Goal: Check status: Check status

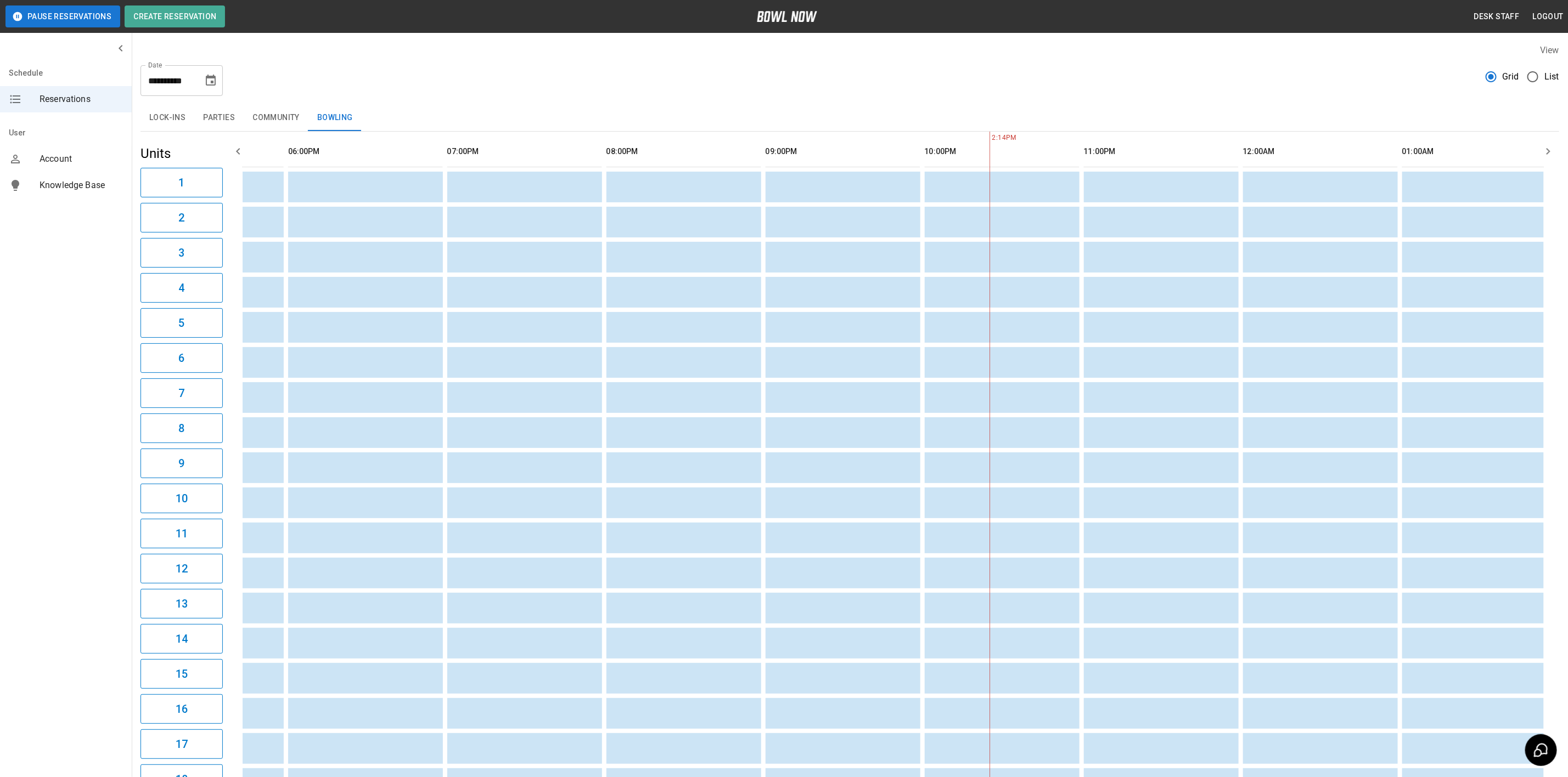
scroll to position [0, 1395]
drag, startPoint x: 214, startPoint y: 89, endPoint x: 233, endPoint y: 78, distance: 22.0
click at [214, 89] on button "Choose date, selected date is Sep 26, 2025" at bounding box center [211, 81] width 22 height 22
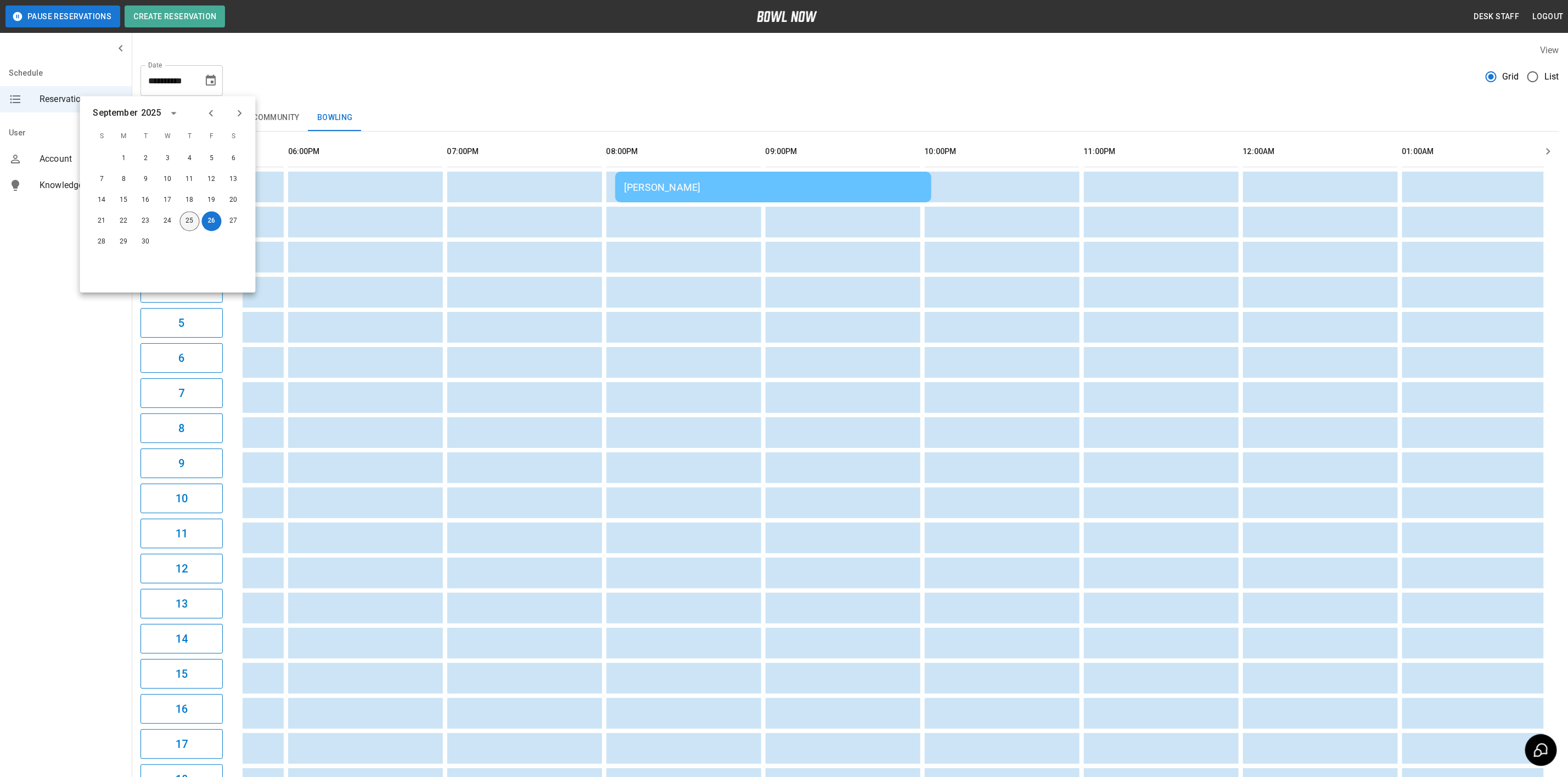
drag, startPoint x: 186, startPoint y: 228, endPoint x: 244, endPoint y: 206, distance: 62.0
click at [186, 228] on button "25" at bounding box center [190, 221] width 20 height 20
click at [186, 221] on button "25" at bounding box center [190, 221] width 20 height 20
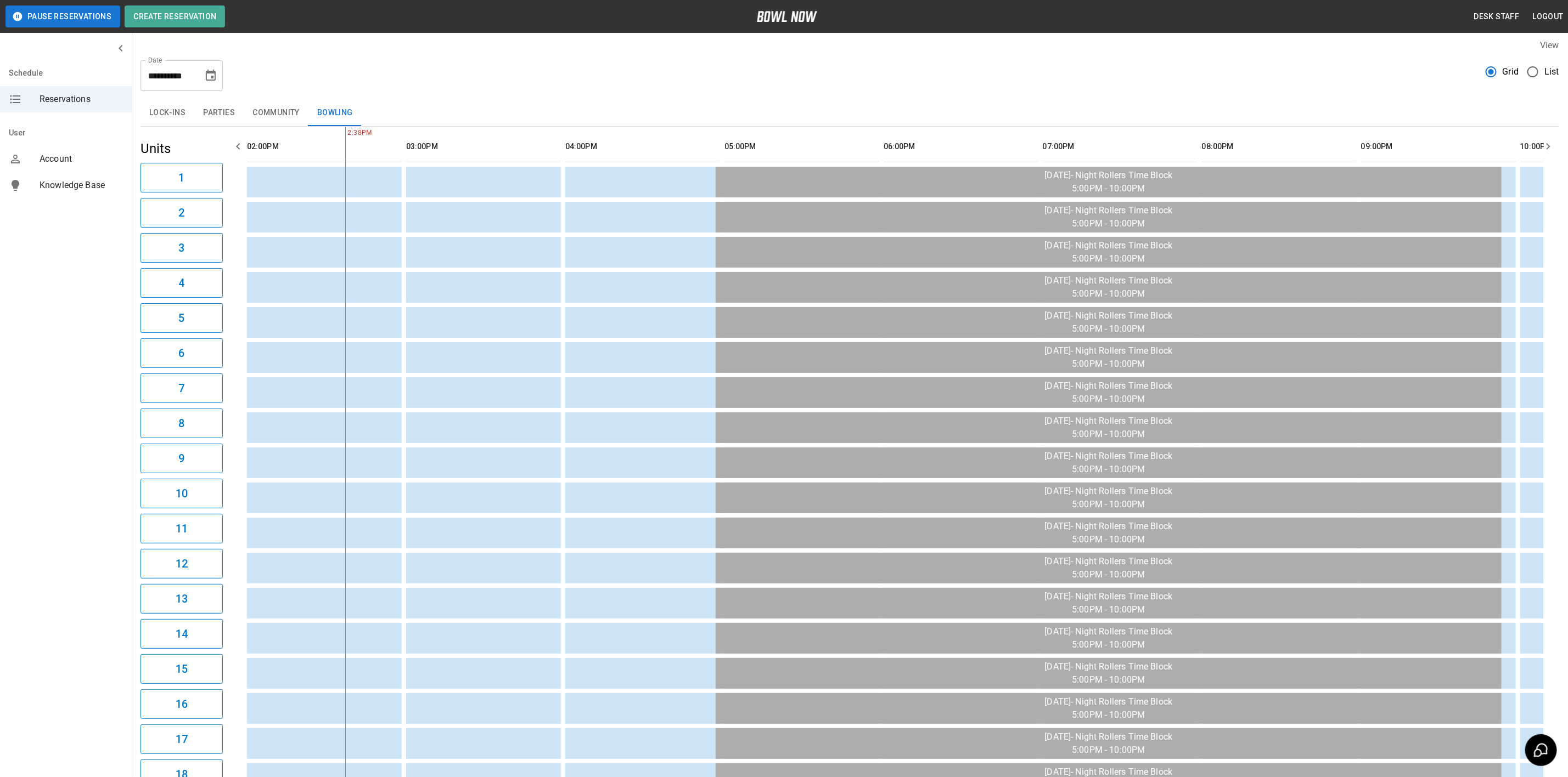
scroll to position [0, 0]
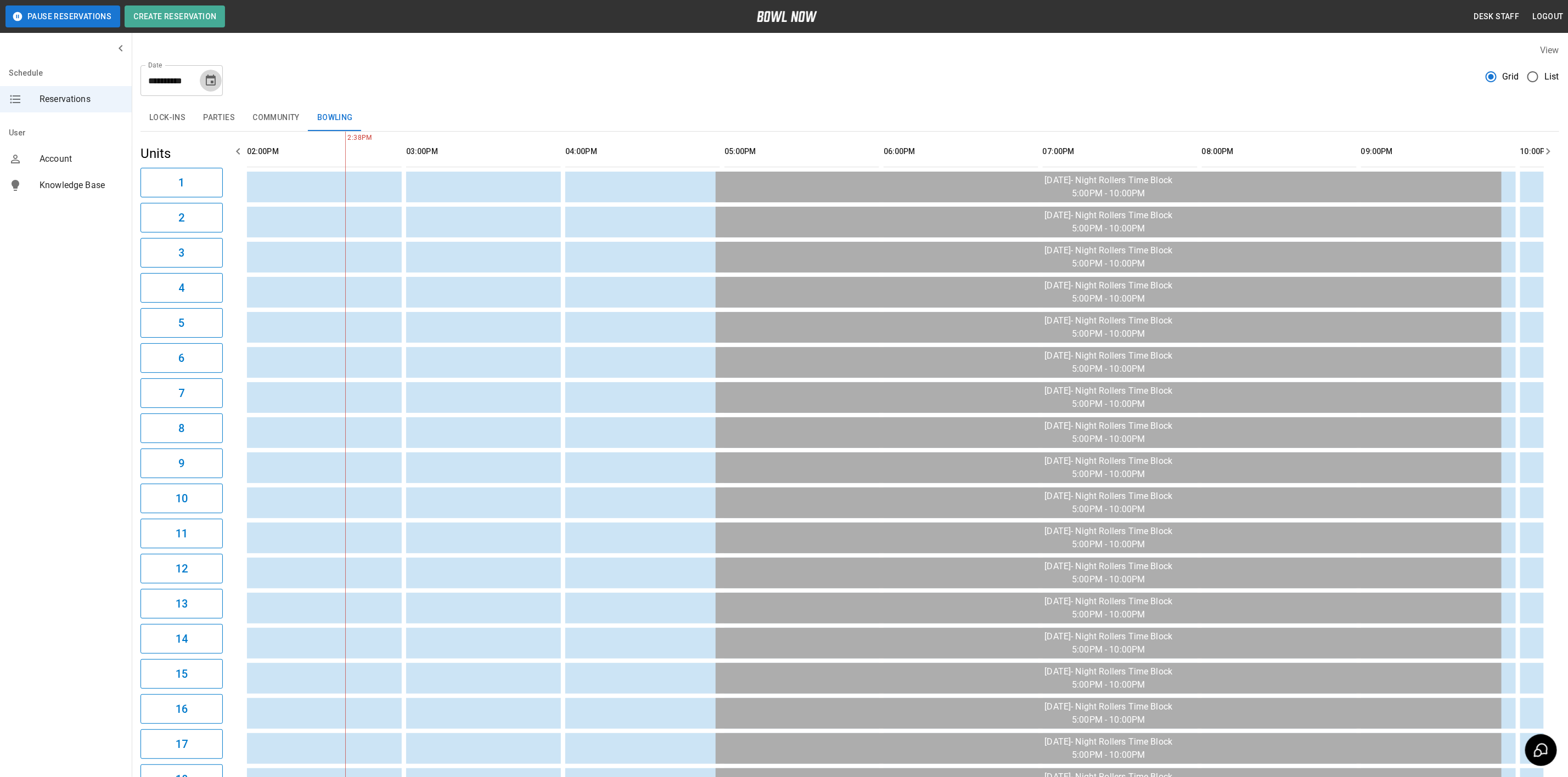
click at [213, 80] on icon "Choose date, selected date is Sep 25, 2025" at bounding box center [211, 81] width 13 height 13
drag, startPoint x: 205, startPoint y: 224, endPoint x: 201, endPoint y: 216, distance: 8.9
click at [205, 224] on button "26" at bounding box center [212, 221] width 20 height 20
type input "**********"
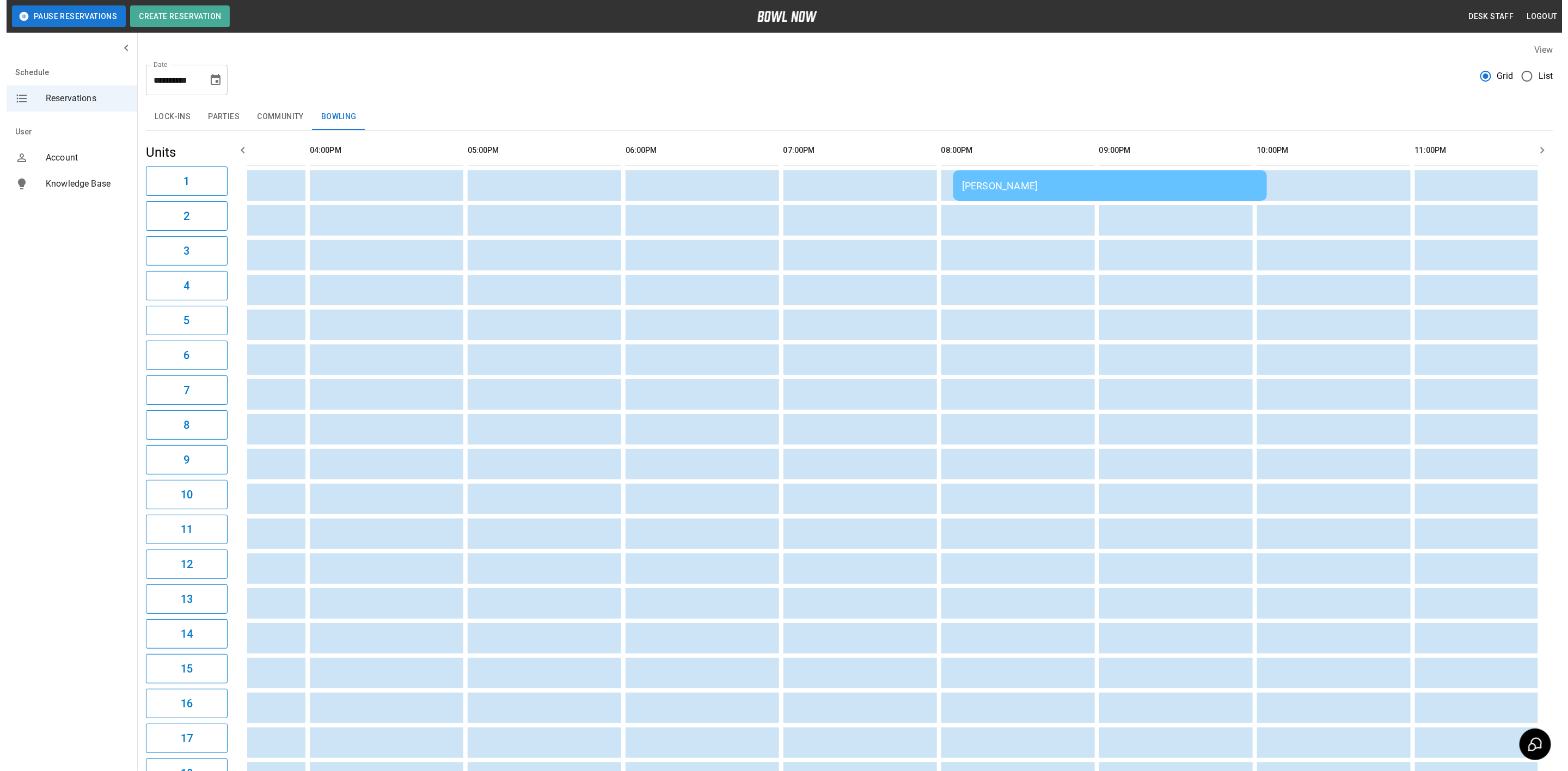
scroll to position [0, 1047]
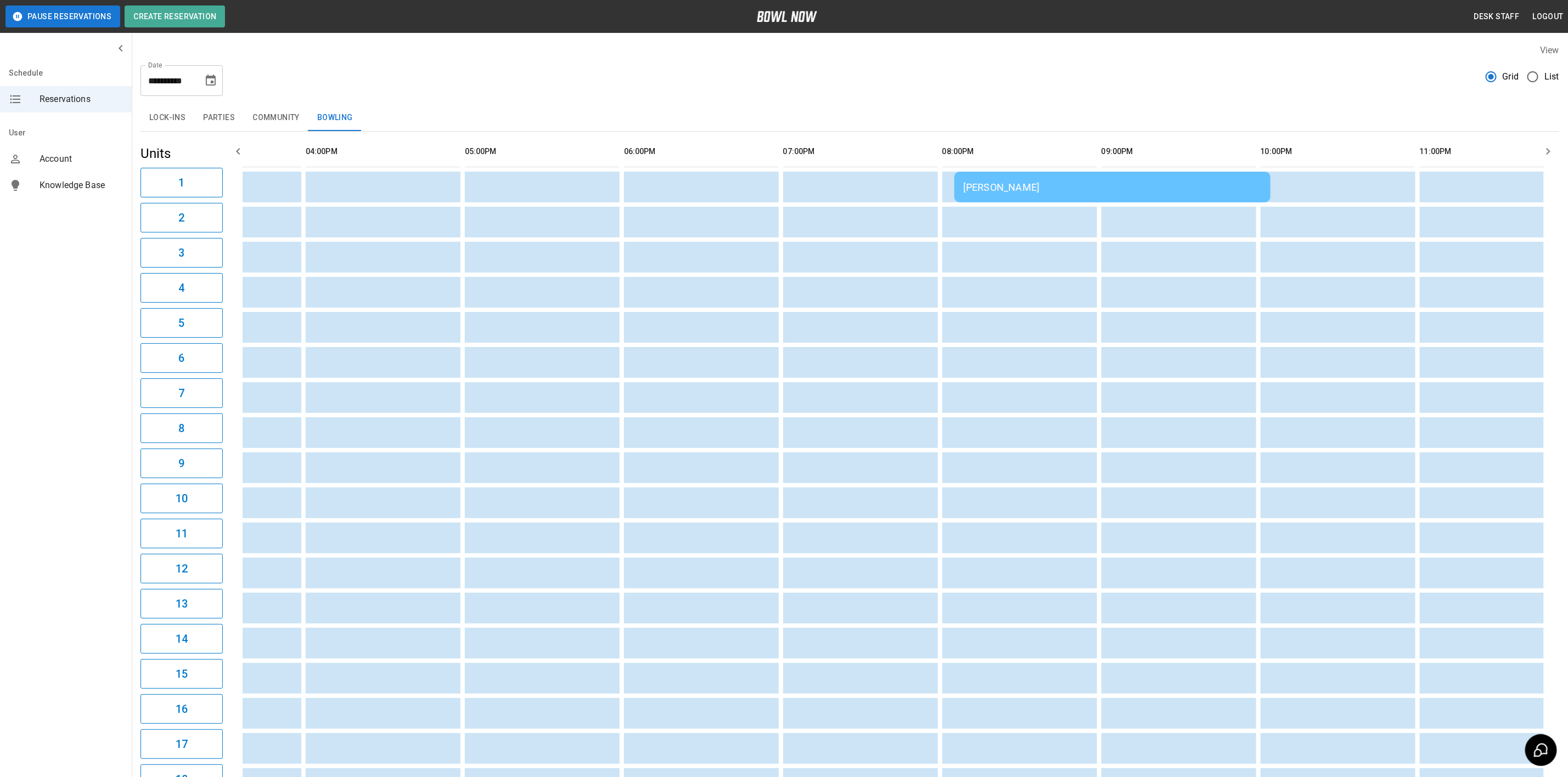
click at [980, 175] on td "[PERSON_NAME]" at bounding box center [1112, 186] width 316 height 31
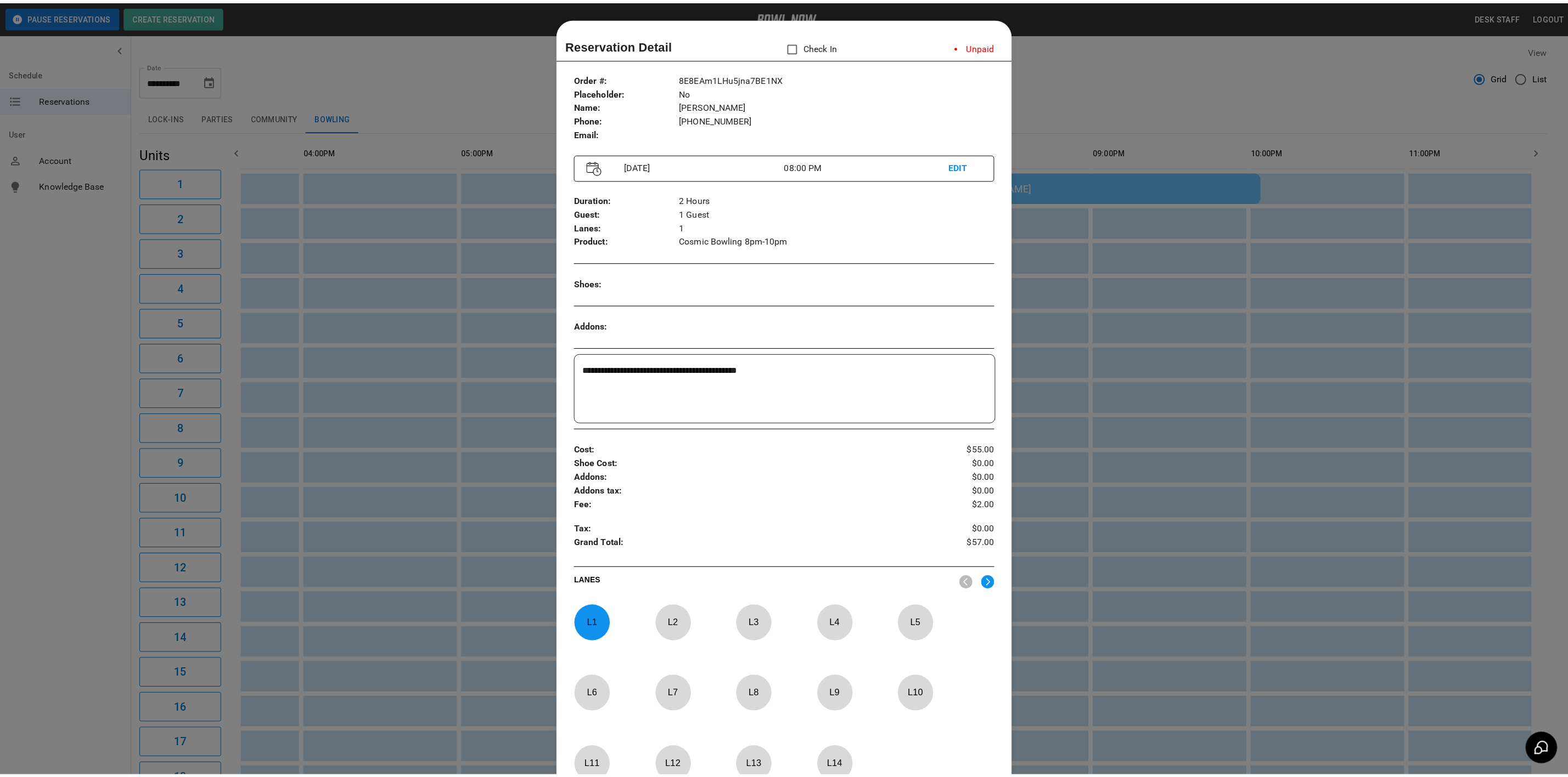
scroll to position [17, 0]
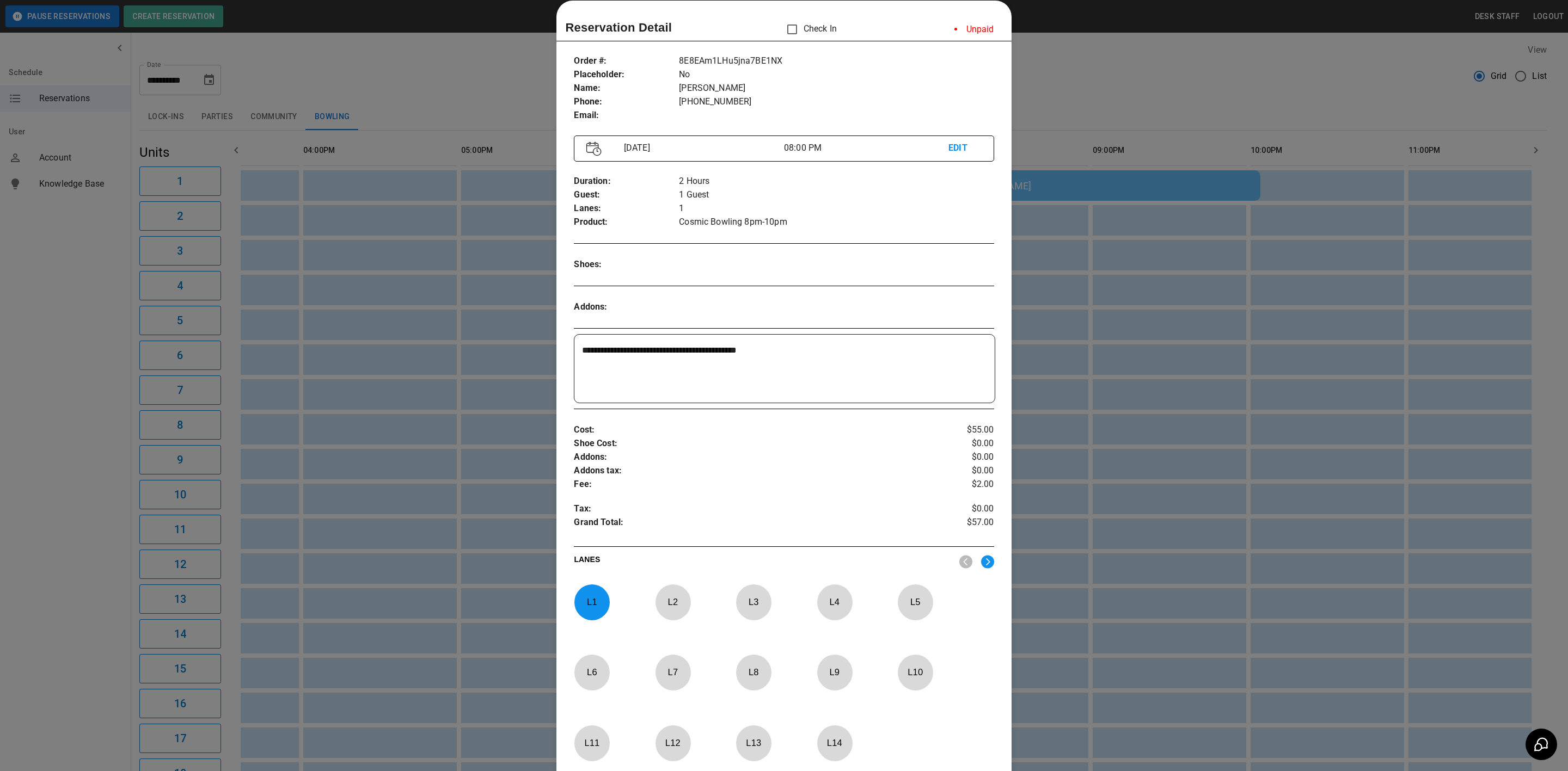
click at [480, 80] on div at bounding box center [784, 386] width 1568 height 771
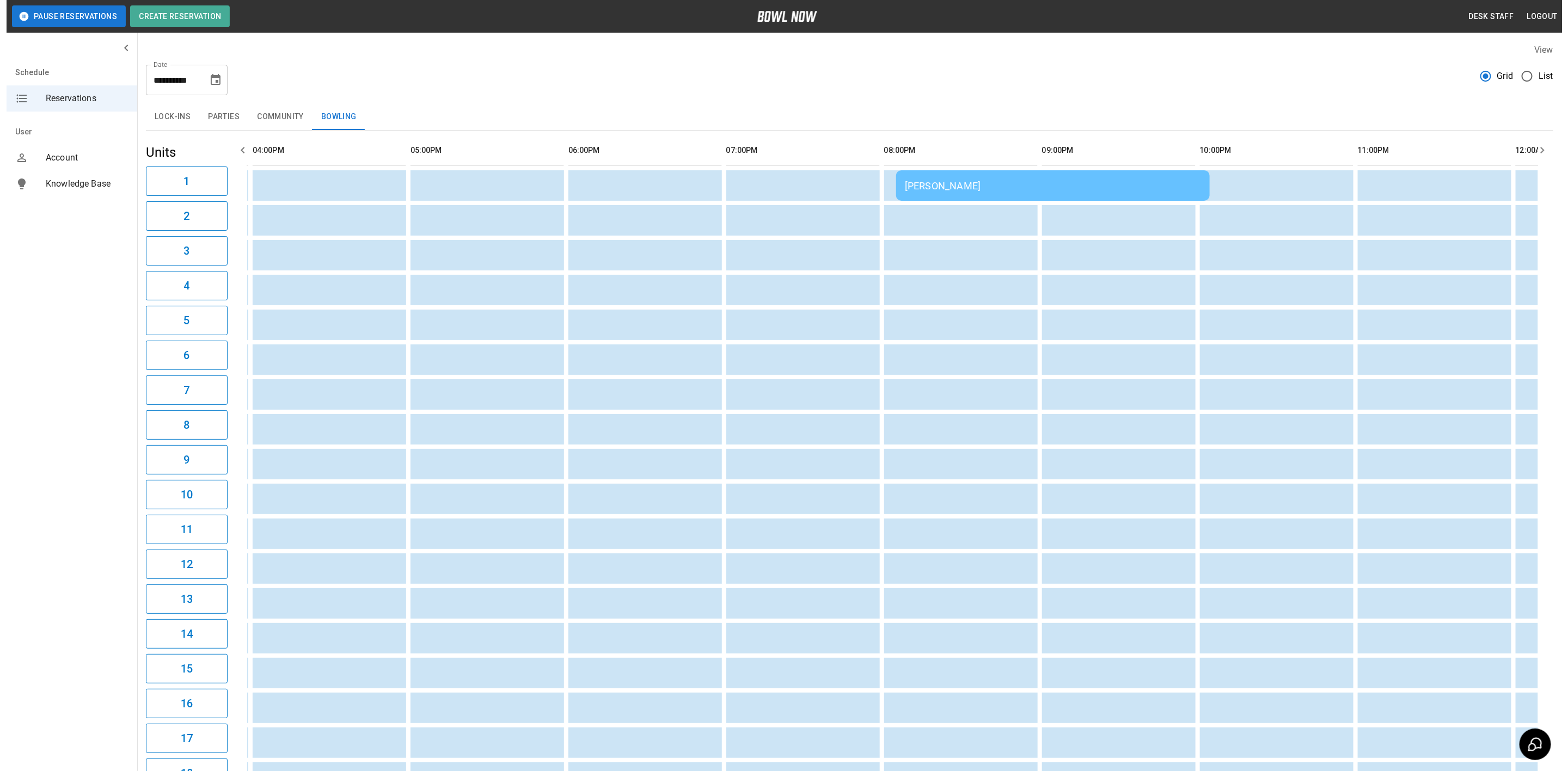
scroll to position [0, 1120]
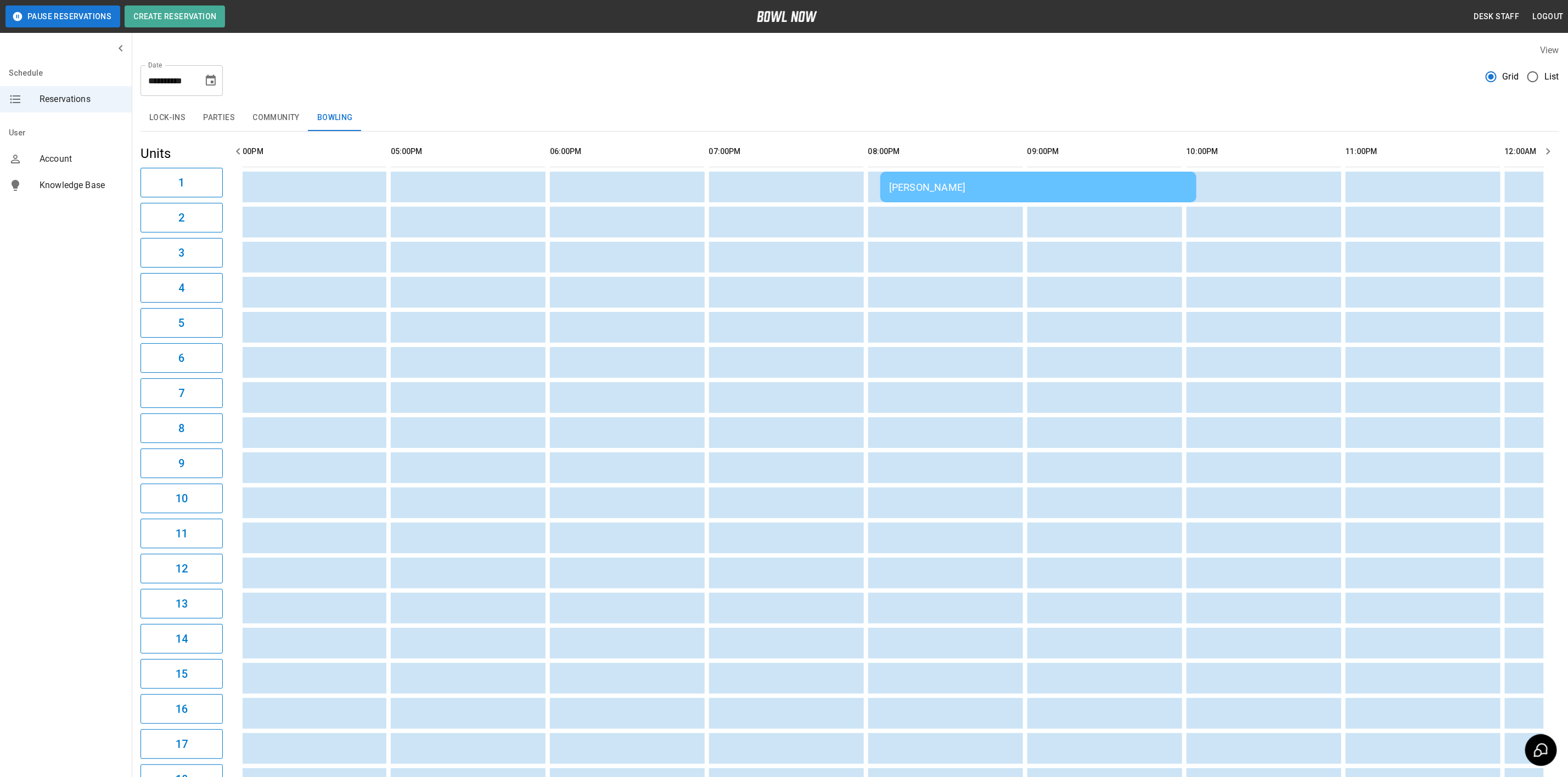
click at [925, 158] on th "sticky table" at bounding box center [938, 152] width 36 height 31
click at [904, 182] on div "[PERSON_NAME]" at bounding box center [1038, 187] width 299 height 12
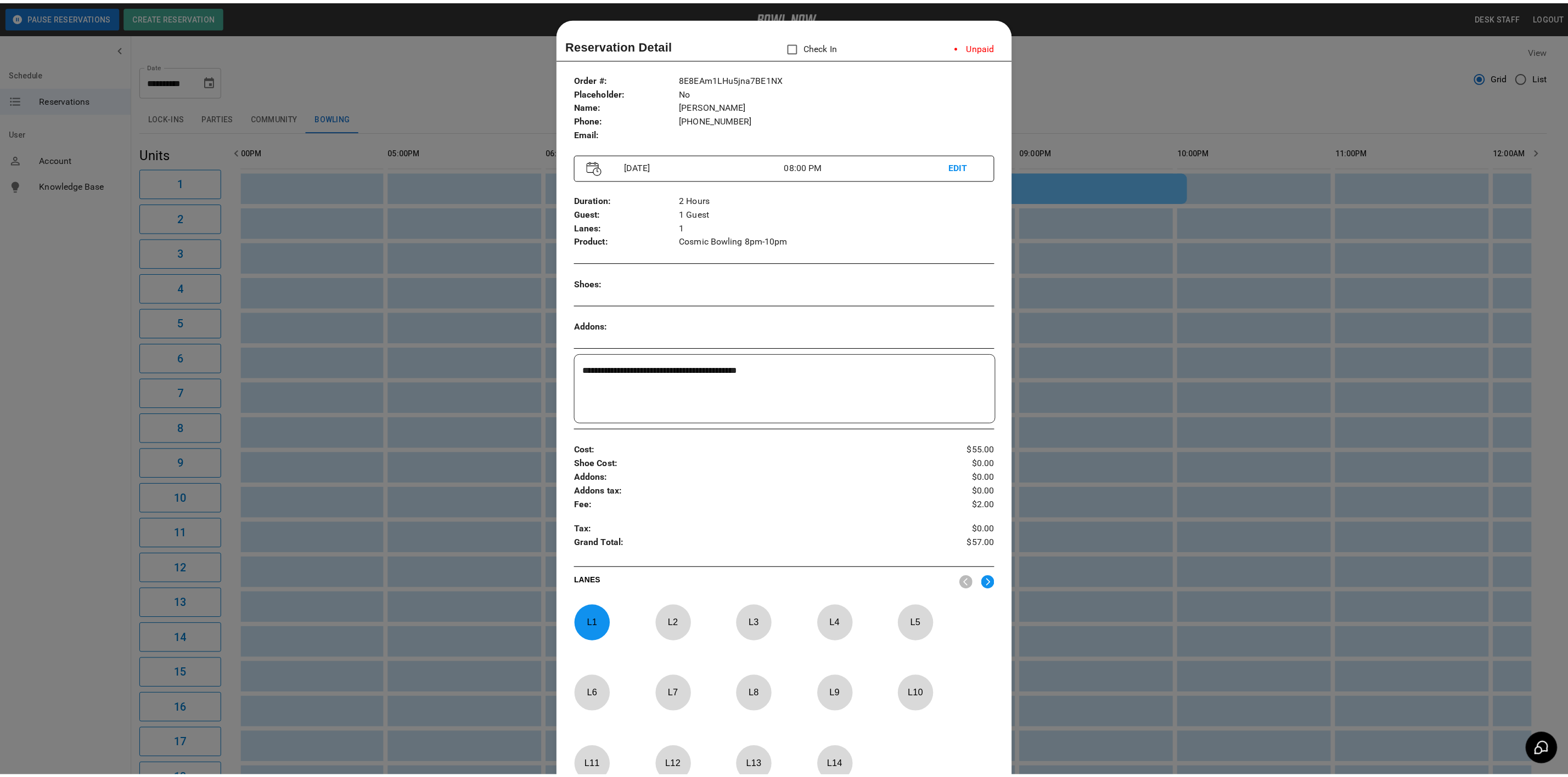
scroll to position [17, 0]
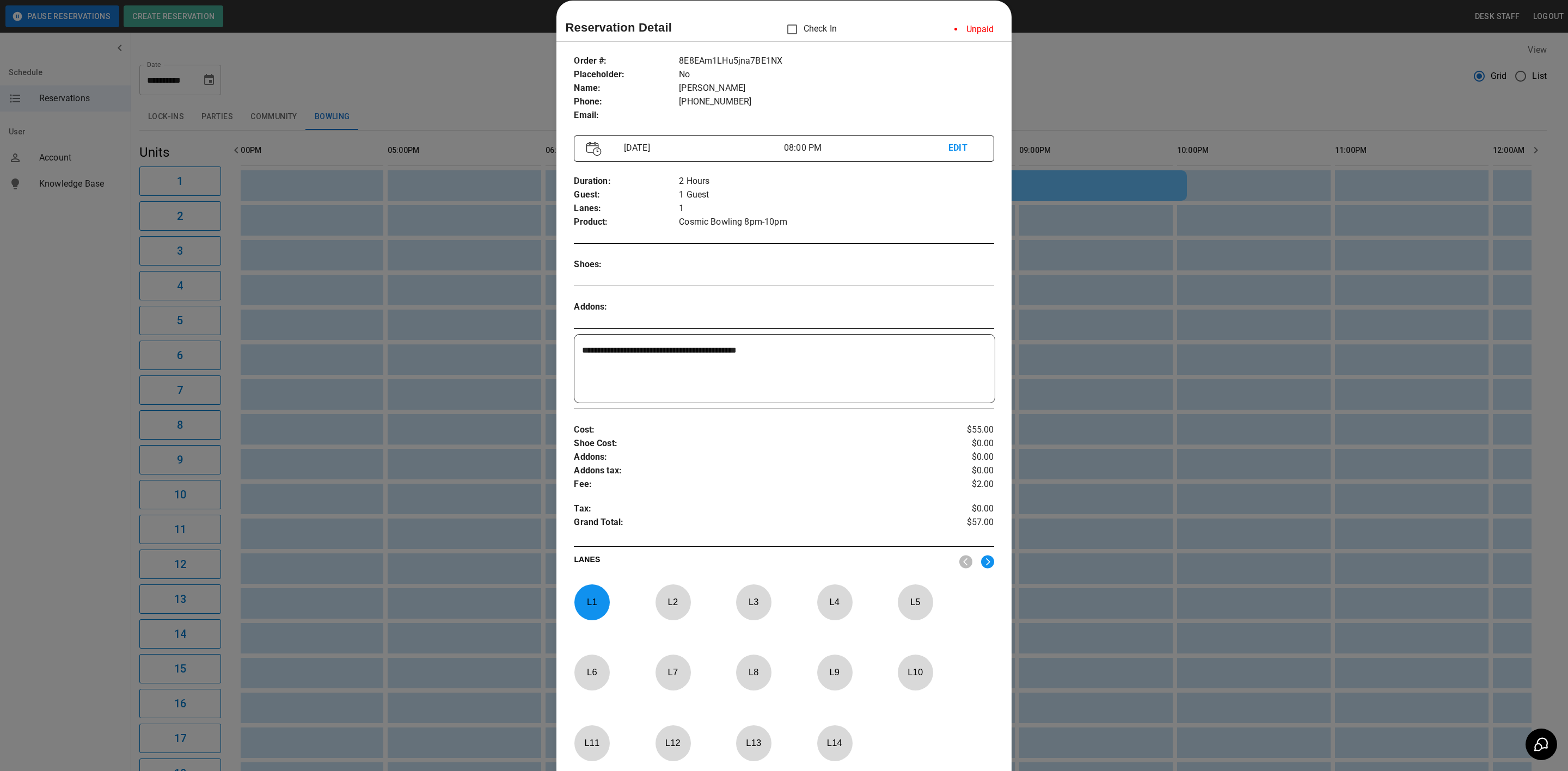
click at [494, 106] on div at bounding box center [784, 386] width 1568 height 771
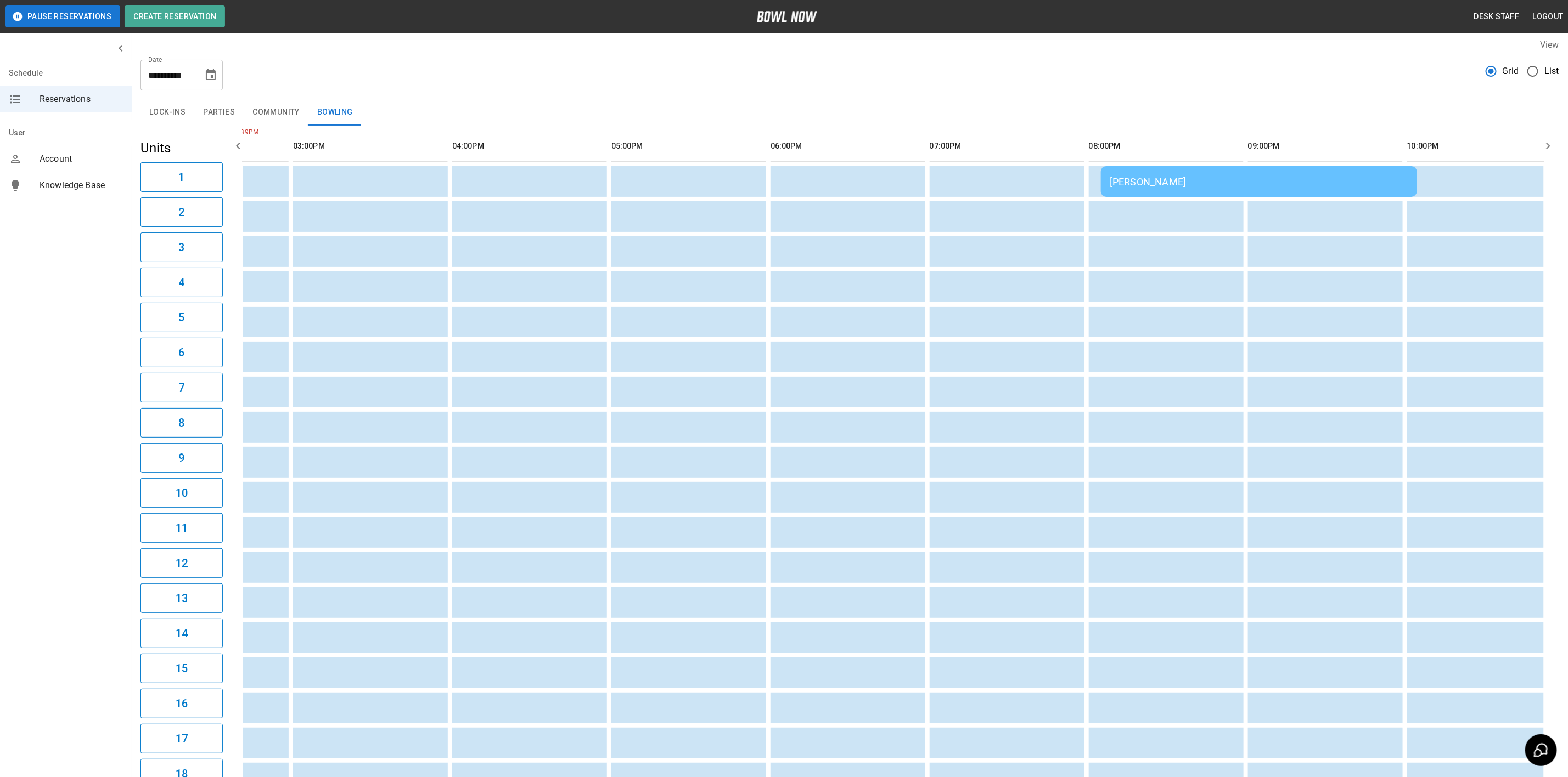
scroll to position [0, 0]
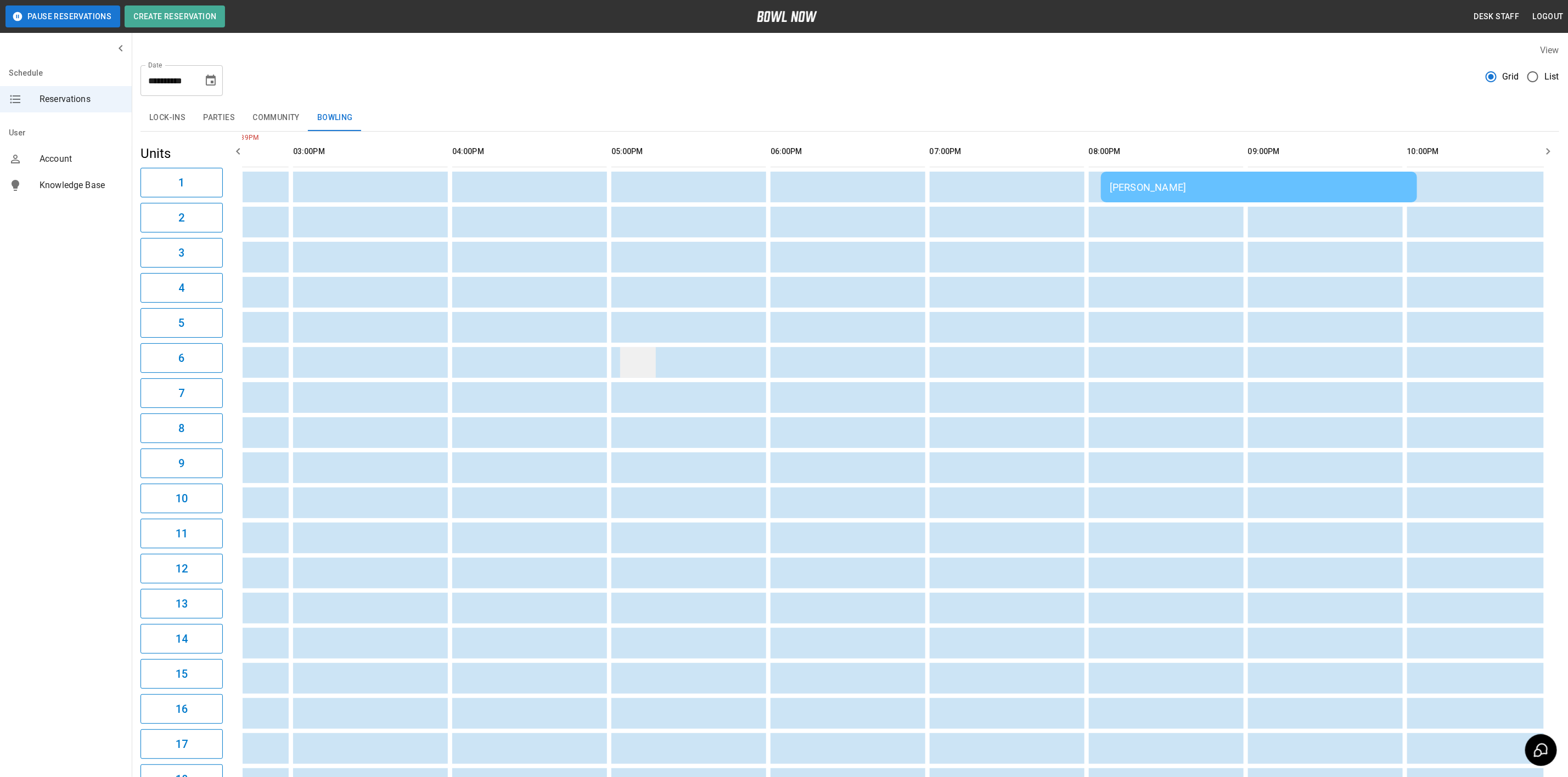
drag, startPoint x: 1124, startPoint y: 257, endPoint x: 623, endPoint y: 365, distance: 512.5
click at [623, 366] on table "[PERSON_NAME]" at bounding box center [698, 468] width 2729 height 672
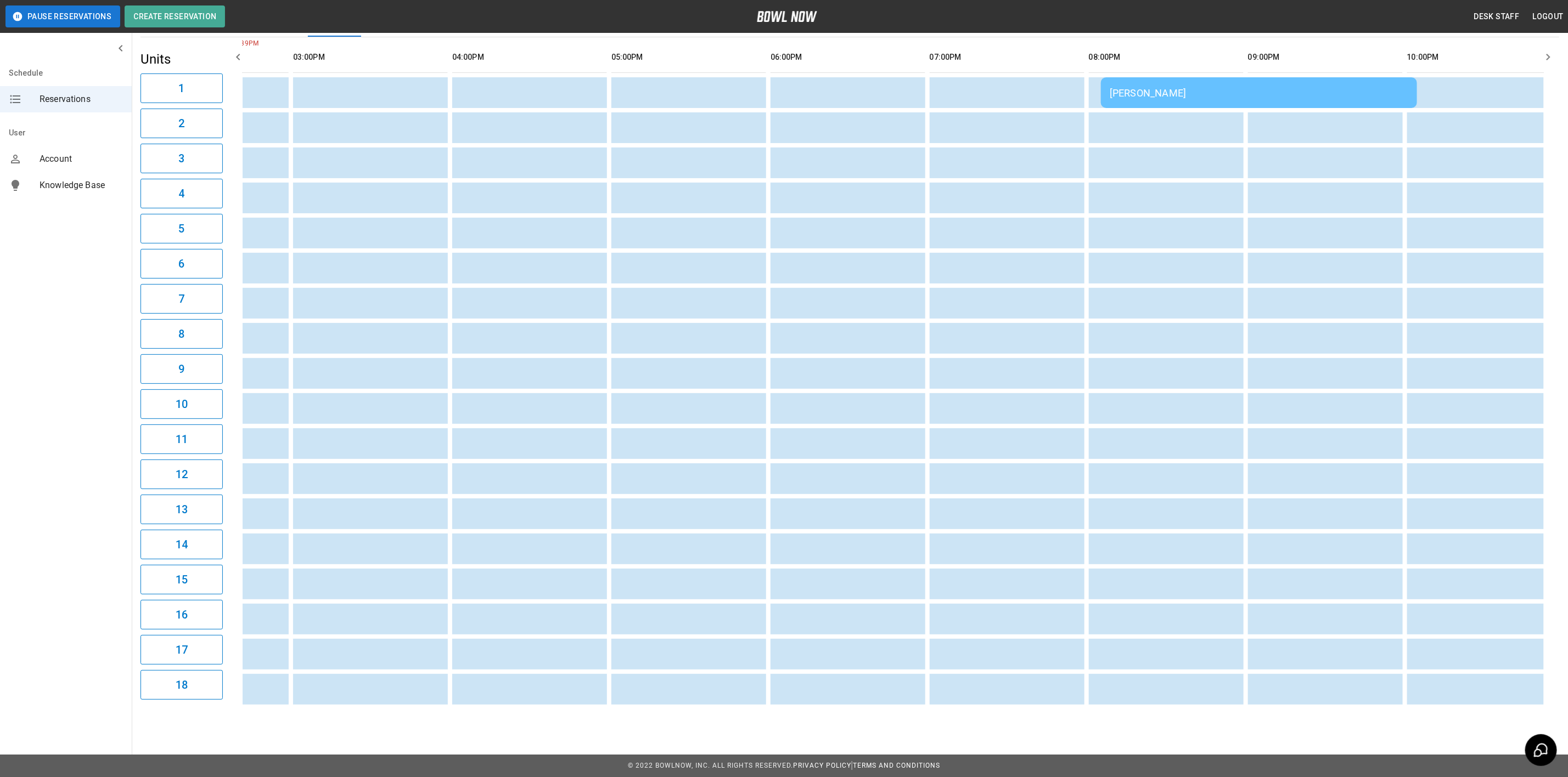
click at [959, 698] on div "2:39PM [PERSON_NAME]" at bounding box center [893, 374] width 1302 height 672
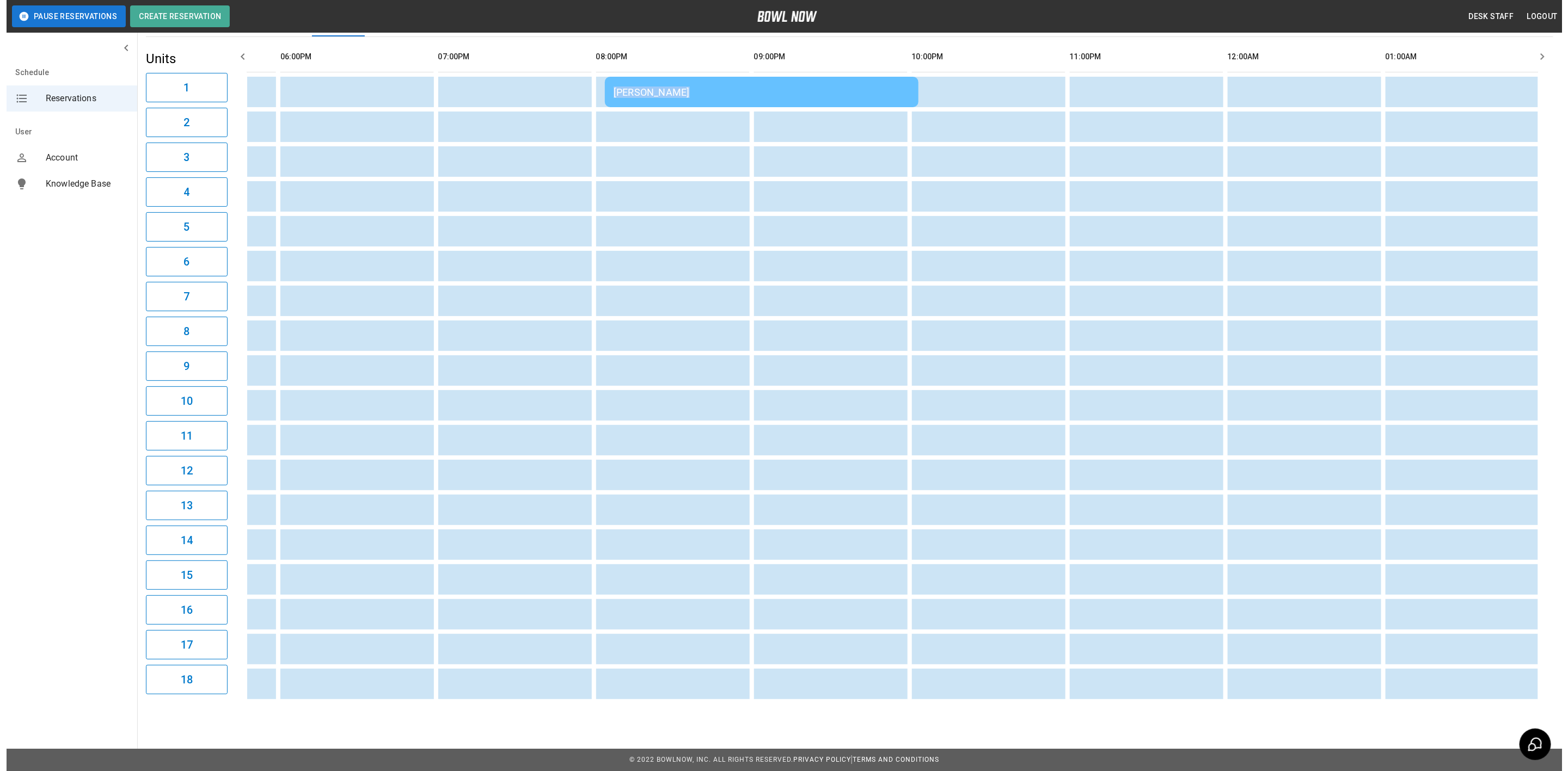
scroll to position [0, 902]
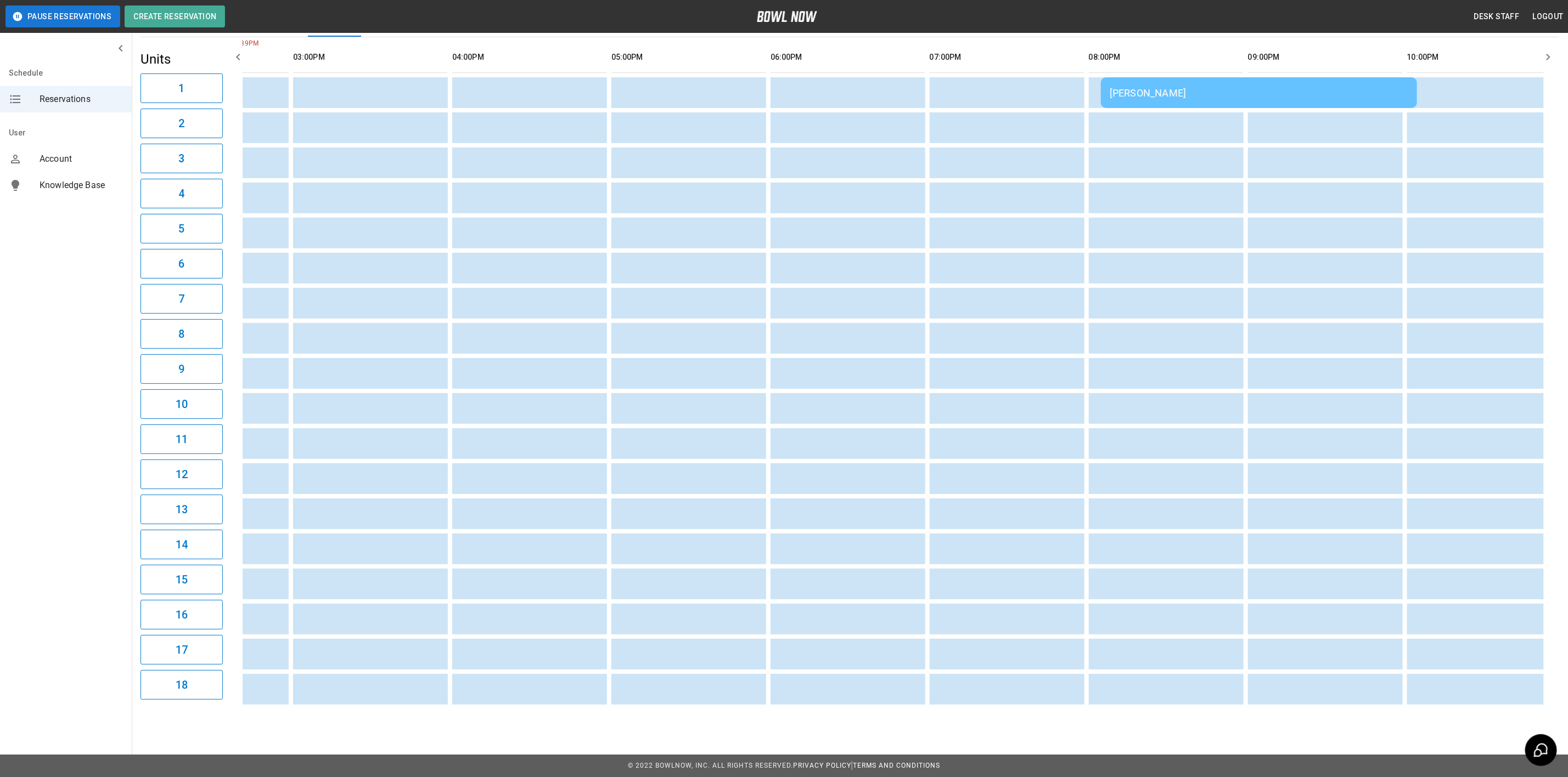
click at [1318, 88] on div "[PERSON_NAME]" at bounding box center [1258, 92] width 299 height 12
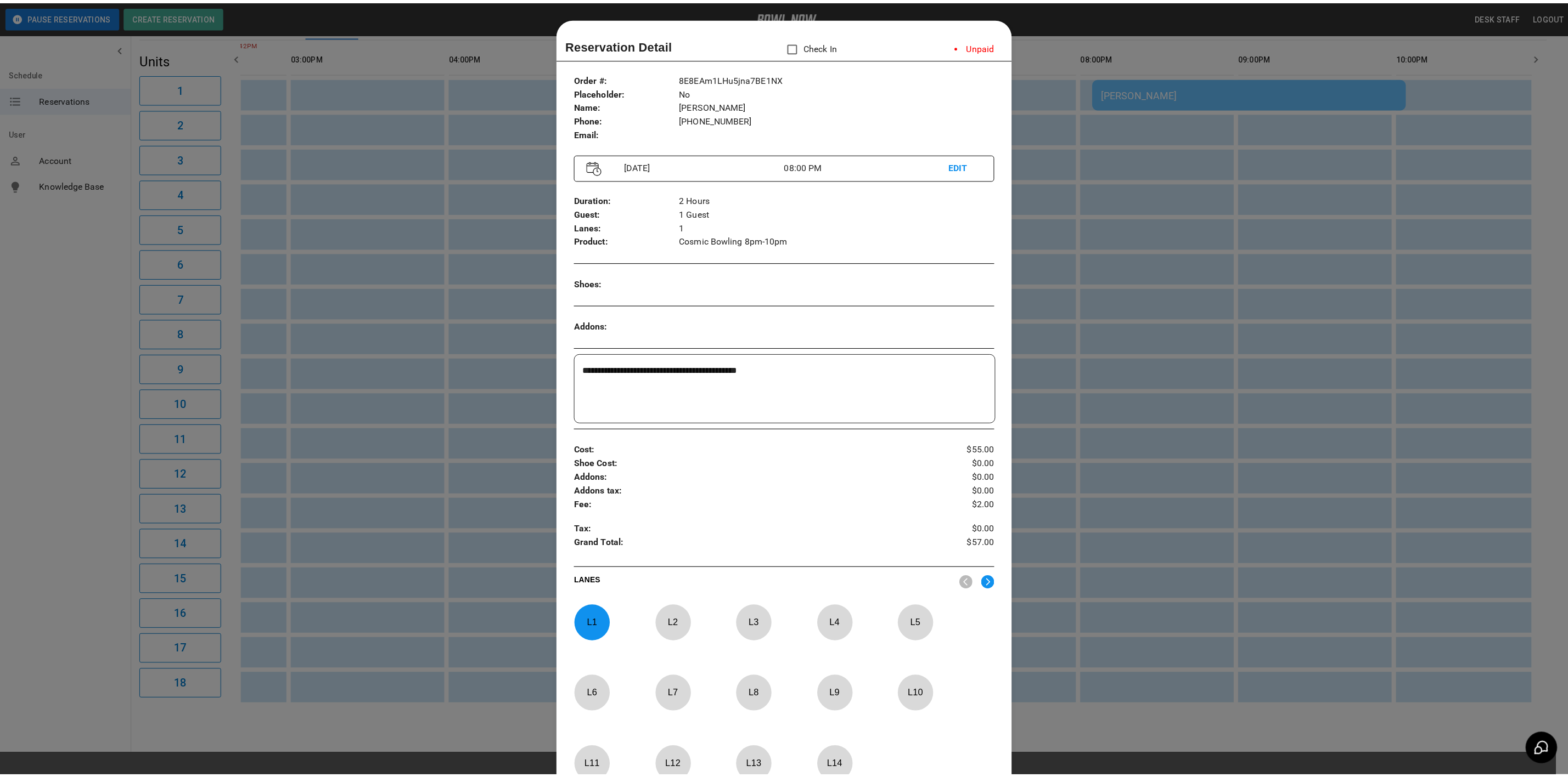
scroll to position [17, 0]
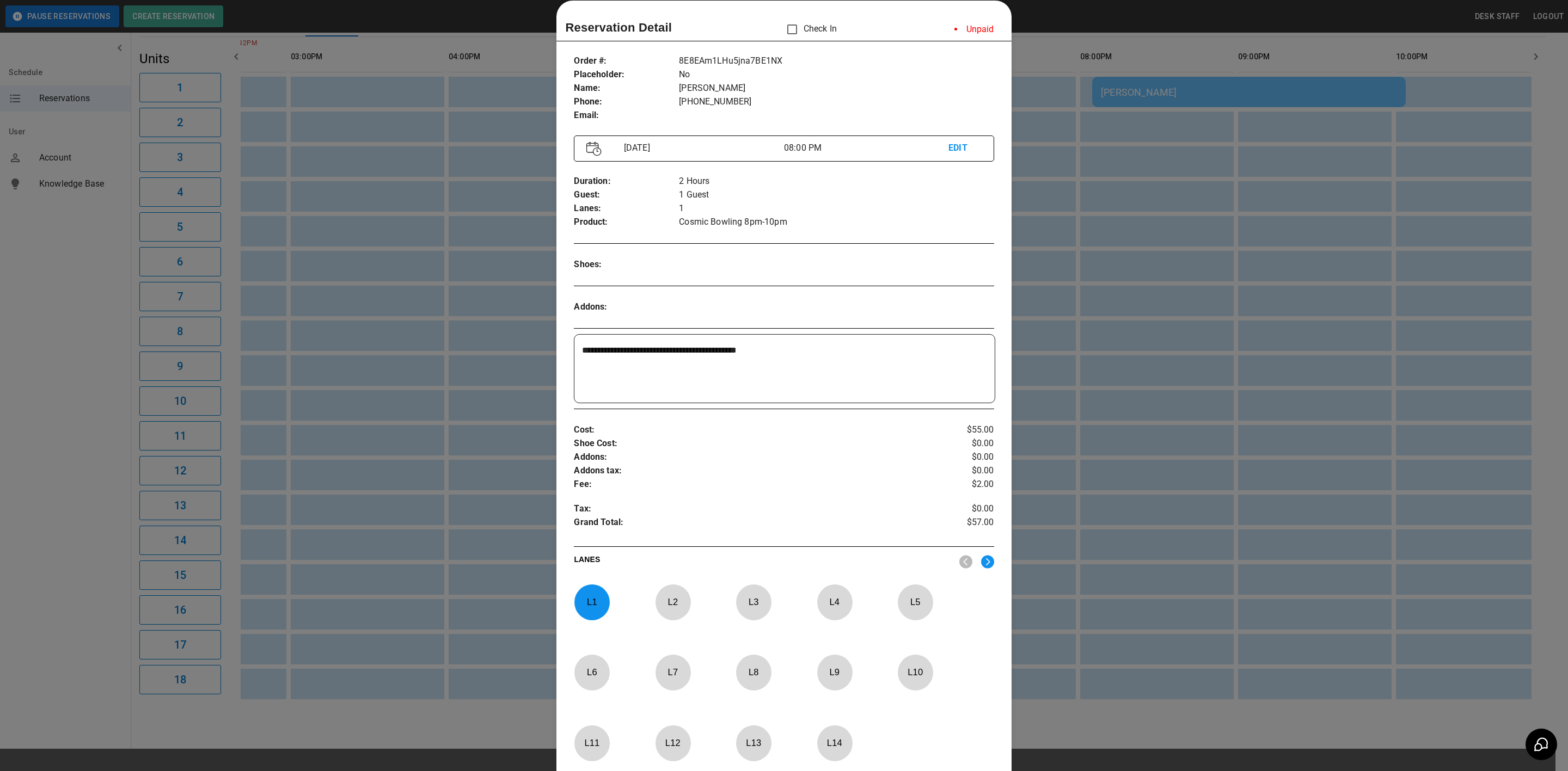
click at [1047, 93] on div at bounding box center [784, 386] width 1568 height 771
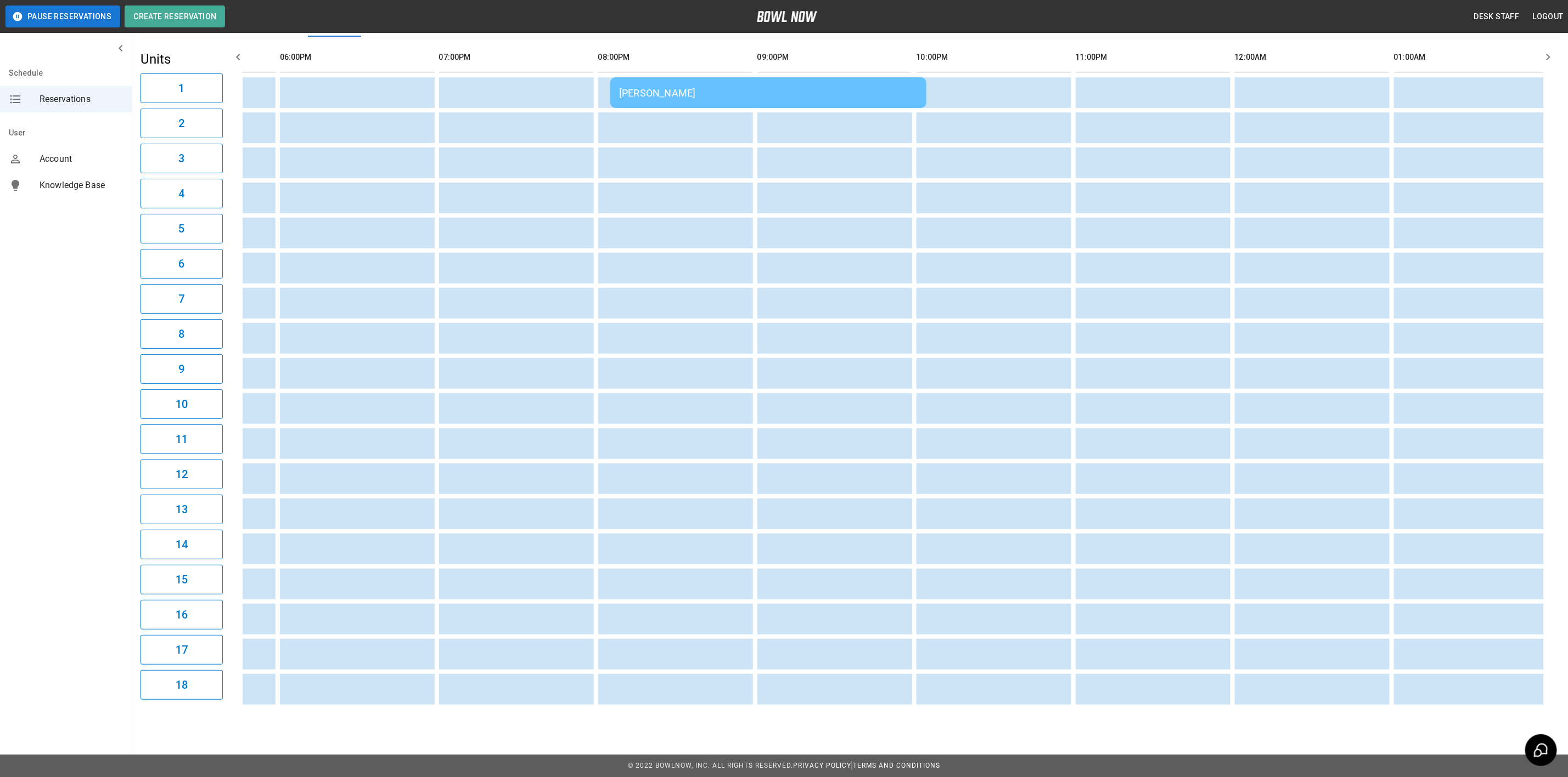
scroll to position [0, 1403]
